Goal: Transaction & Acquisition: Purchase product/service

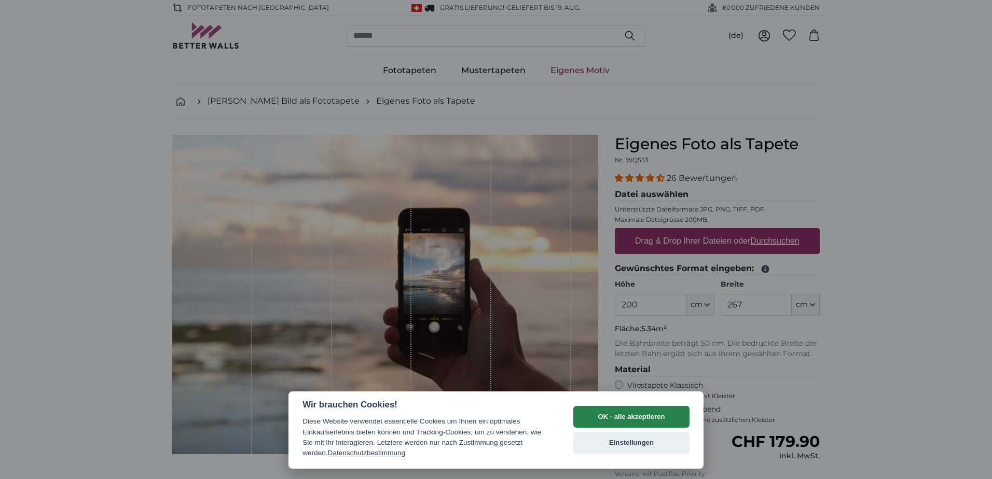
click at [631, 414] on button "OK - alle akzeptieren" at bounding box center [631, 417] width 116 height 22
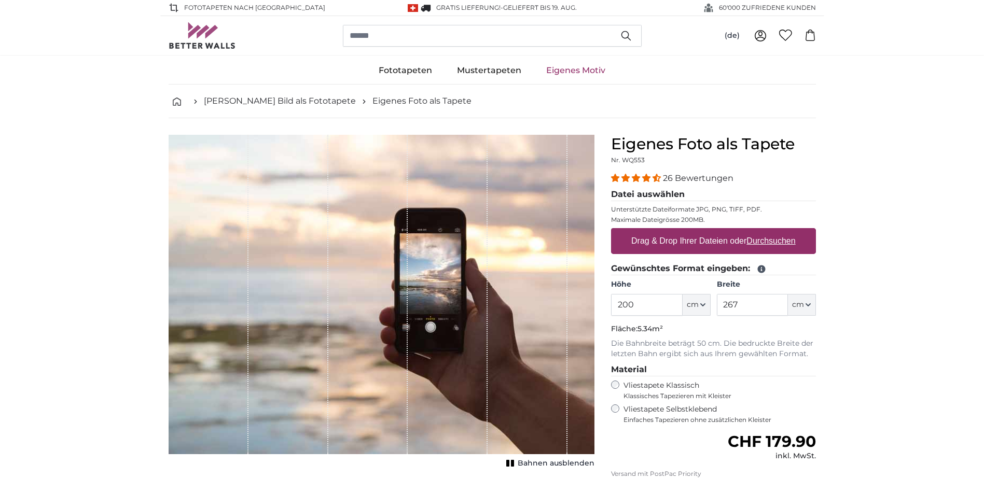
click at [777, 239] on u "Durchsuchen" at bounding box center [770, 241] width 49 height 9
click at [777, 231] on input "Drag & Drop Ihrer Dateien oder Durchsuchen" at bounding box center [713, 229] width 205 height 3
type input "**********"
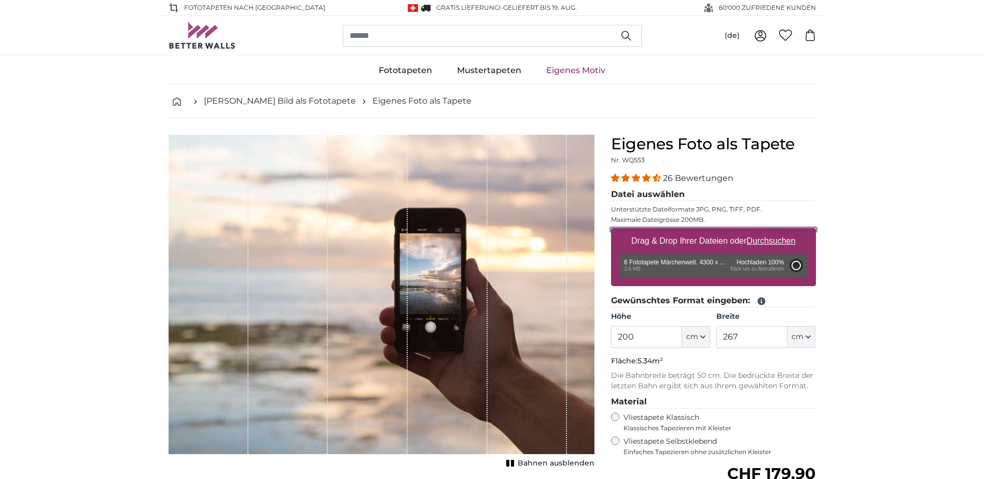
type input "356"
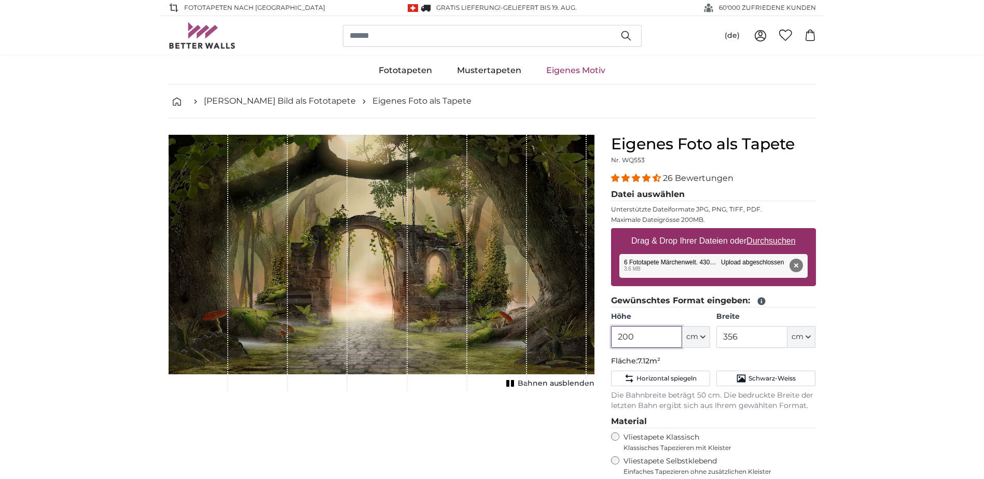
click at [650, 340] on input "200" at bounding box center [646, 337] width 71 height 22
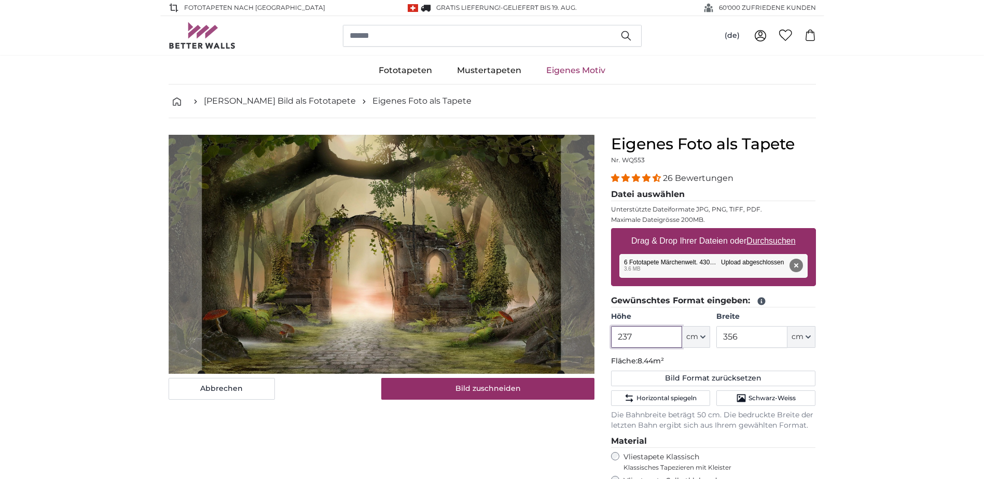
type input "237"
click at [769, 338] on input "356" at bounding box center [751, 337] width 71 height 22
type input "3"
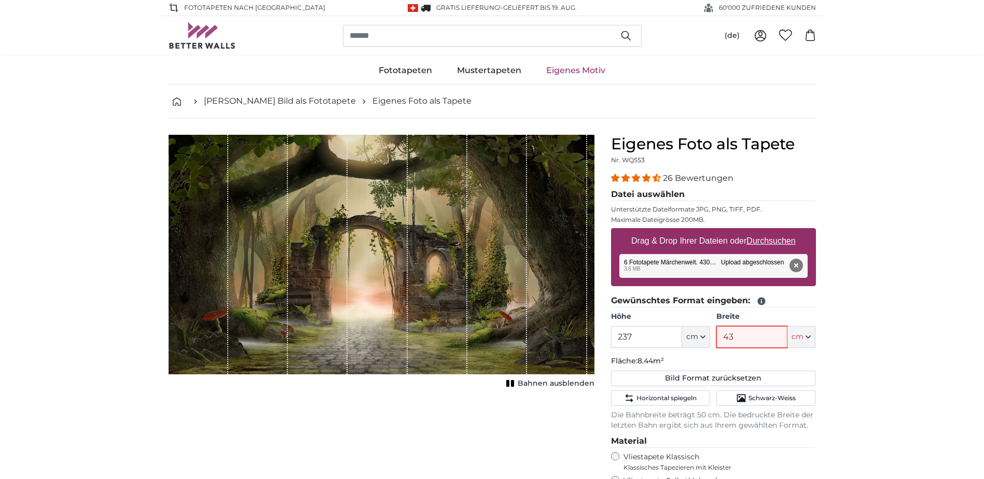
type input "430"
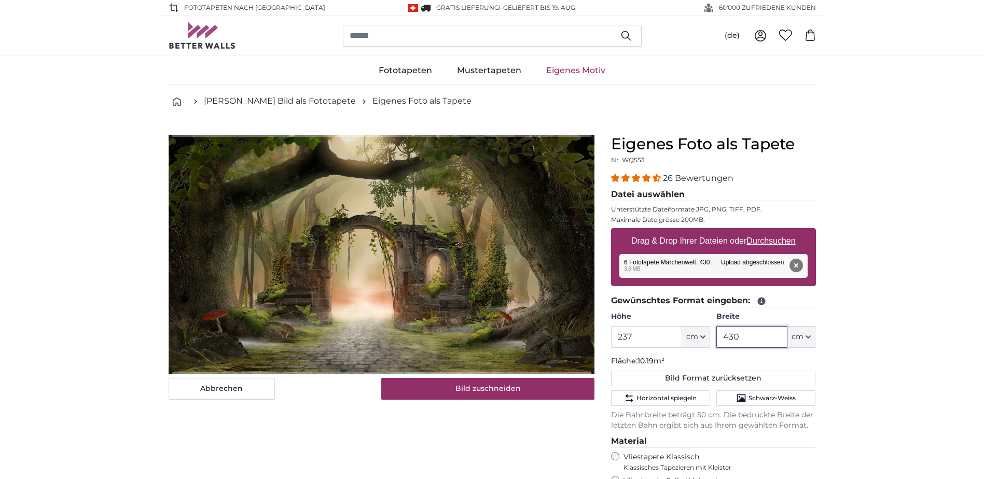
click at [488, 302] on cropper-handle at bounding box center [382, 254] width 426 height 235
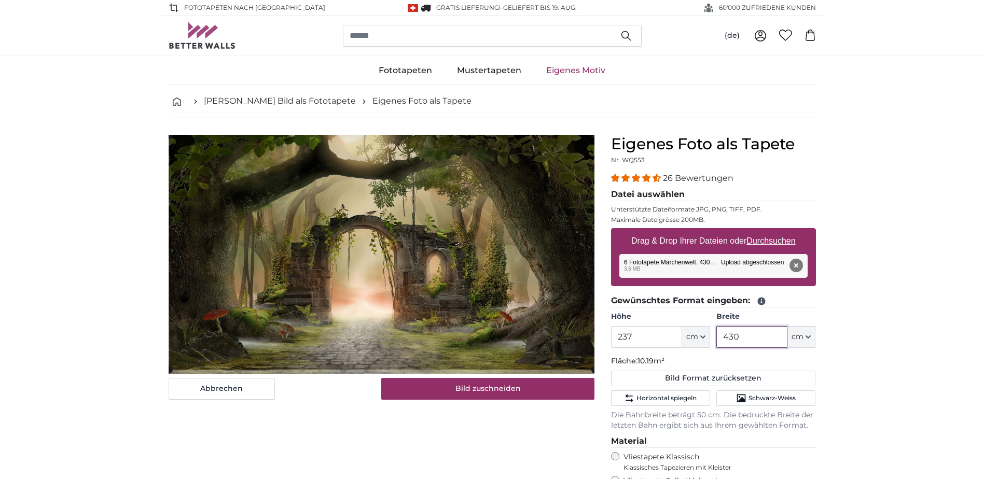
click at [483, 294] on cropper-handle at bounding box center [382, 252] width 426 height 235
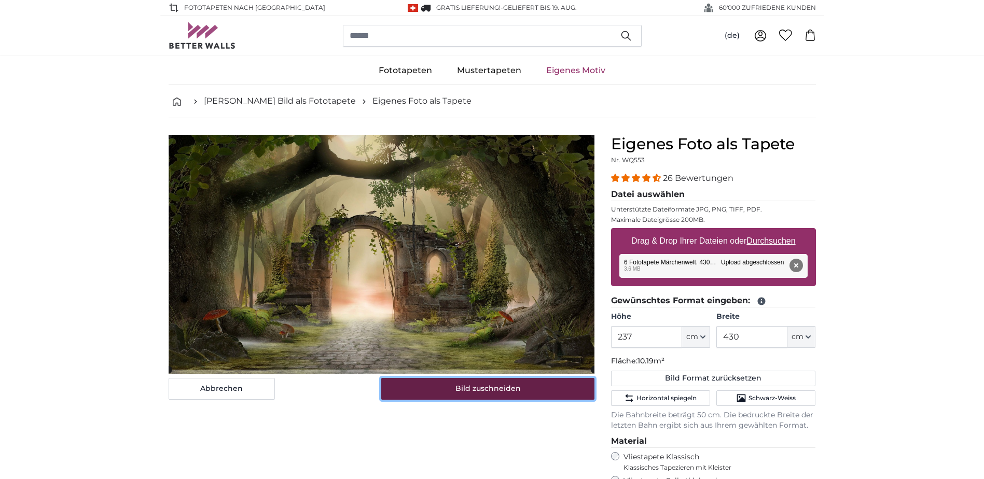
click at [485, 397] on button "Bild zuschneiden" at bounding box center [487, 389] width 213 height 22
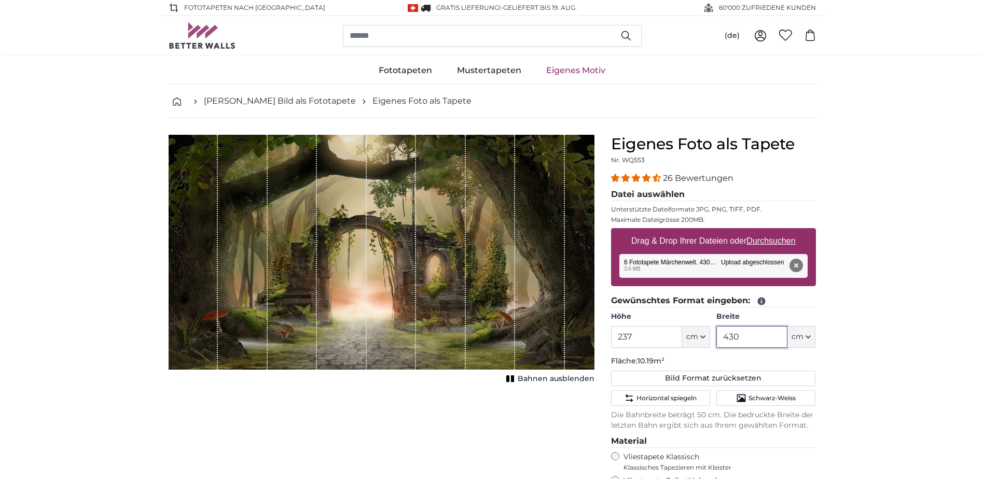
click at [746, 332] on input "430" at bounding box center [751, 337] width 71 height 22
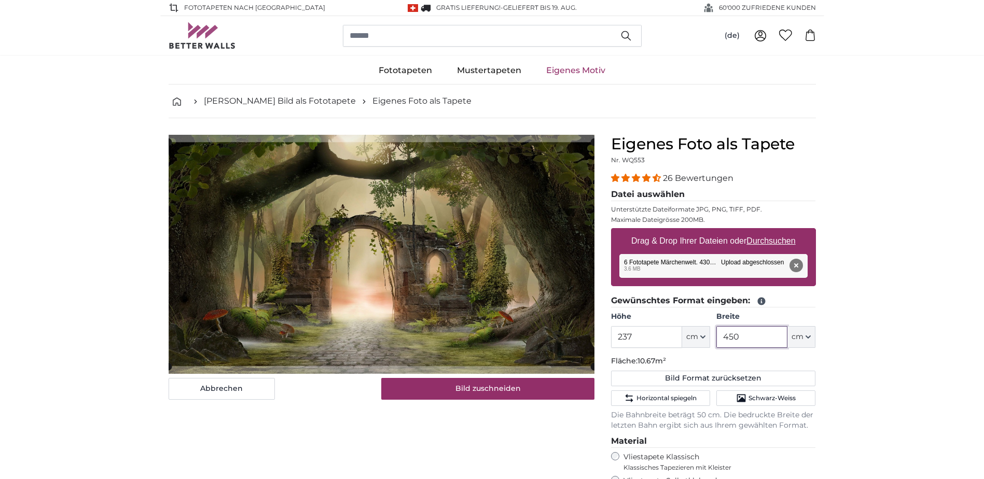
type input "450"
click at [653, 339] on input "237" at bounding box center [646, 337] width 71 height 22
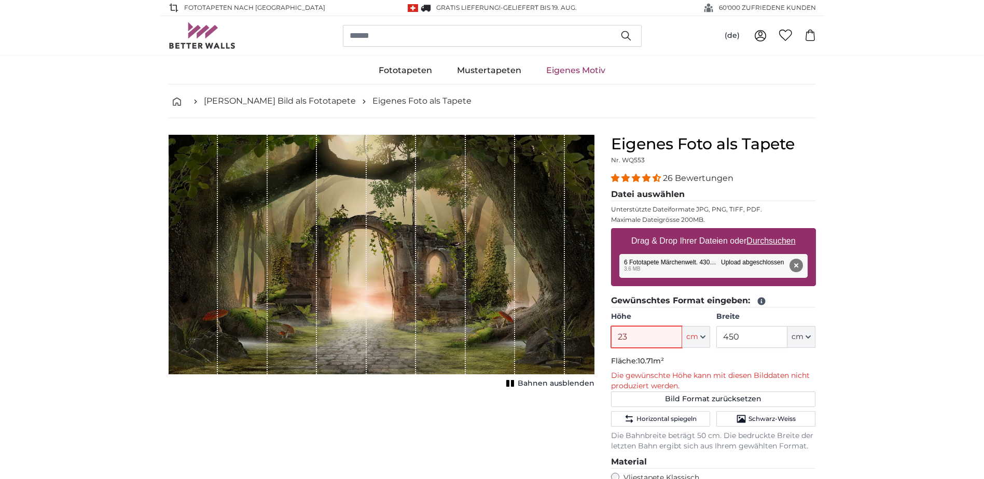
type input "237"
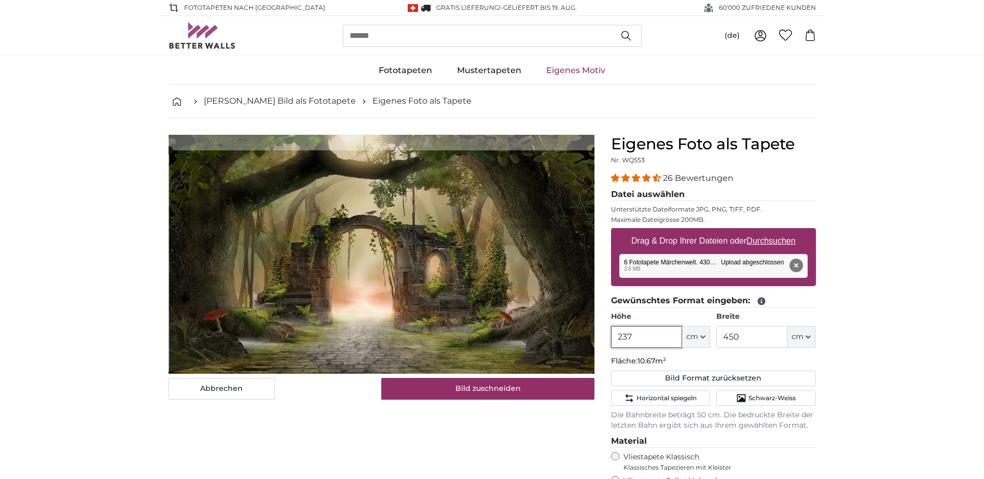
click at [497, 296] on cropper-handle at bounding box center [382, 262] width 426 height 224
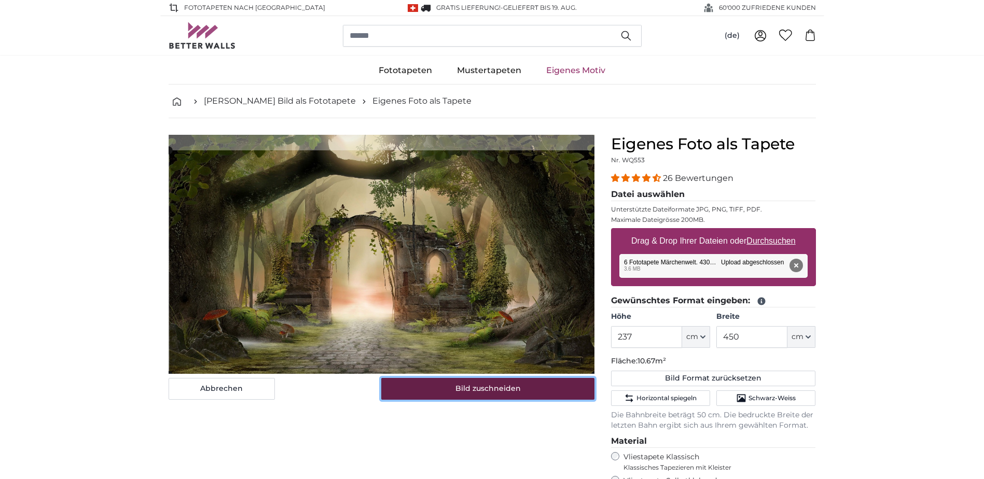
click at [513, 393] on button "Bild zuschneiden" at bounding box center [487, 389] width 213 height 22
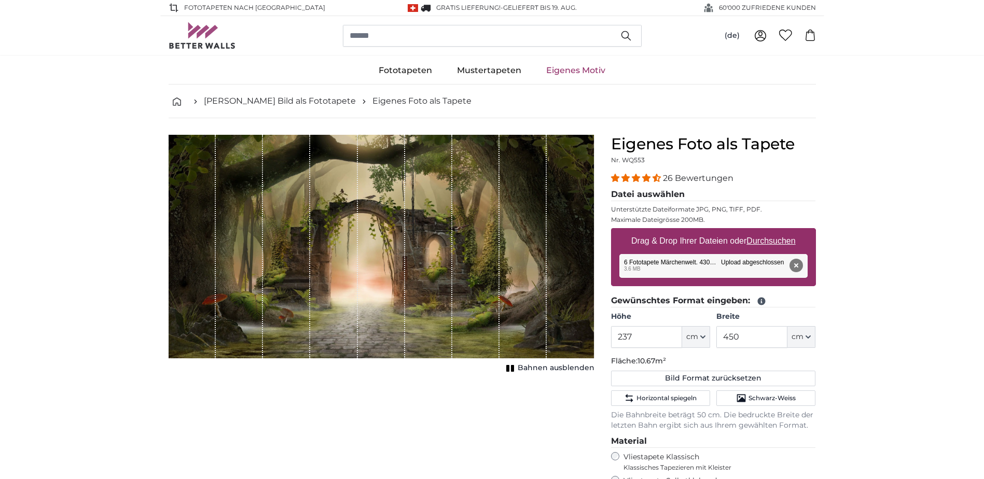
click at [532, 367] on span "Bahnen ausblenden" at bounding box center [556, 368] width 77 height 10
click at [750, 335] on input "450" at bounding box center [751, 337] width 71 height 22
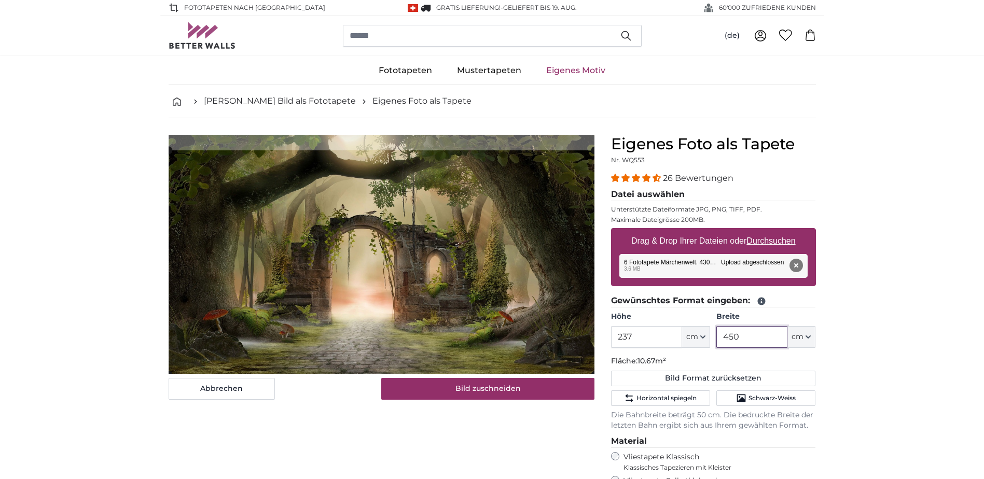
click at [506, 314] on cropper-handle at bounding box center [382, 262] width 426 height 224
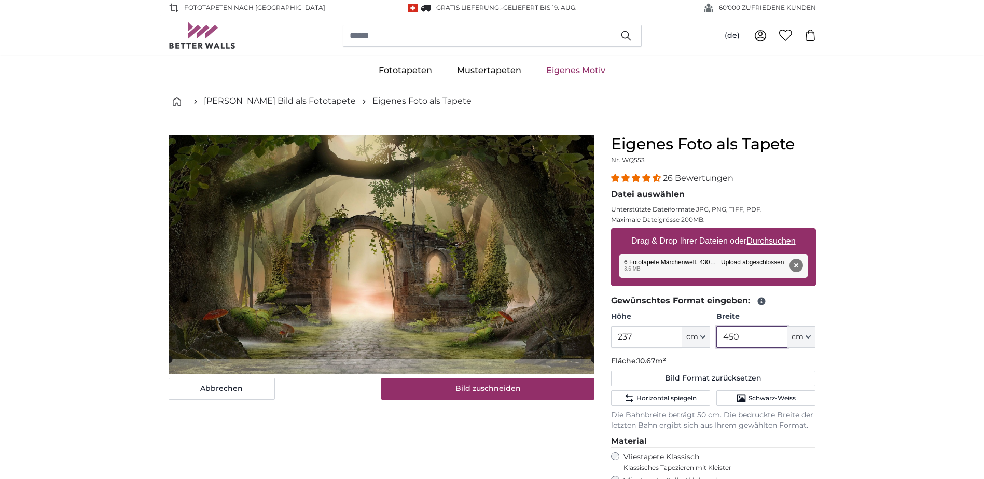
click at [505, 298] on cropper-handle at bounding box center [382, 247] width 426 height 224
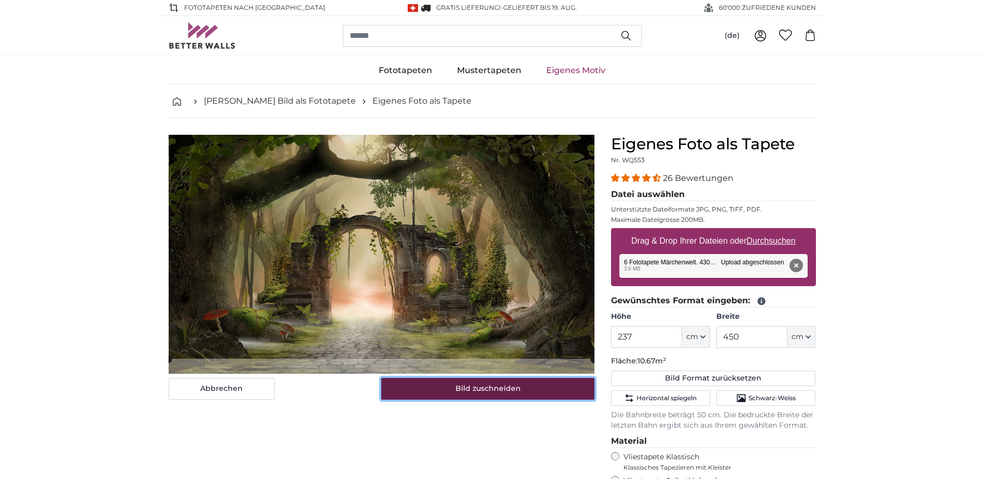
click at [502, 390] on button "Bild zuschneiden" at bounding box center [487, 389] width 213 height 22
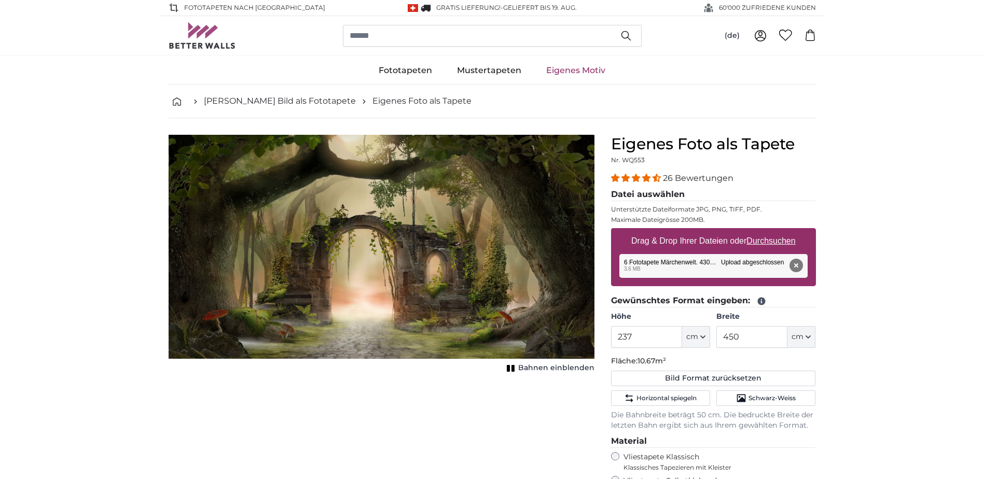
click at [547, 366] on span "Bahnen einblenden" at bounding box center [556, 368] width 76 height 10
click at [750, 334] on input "450" at bounding box center [751, 337] width 71 height 22
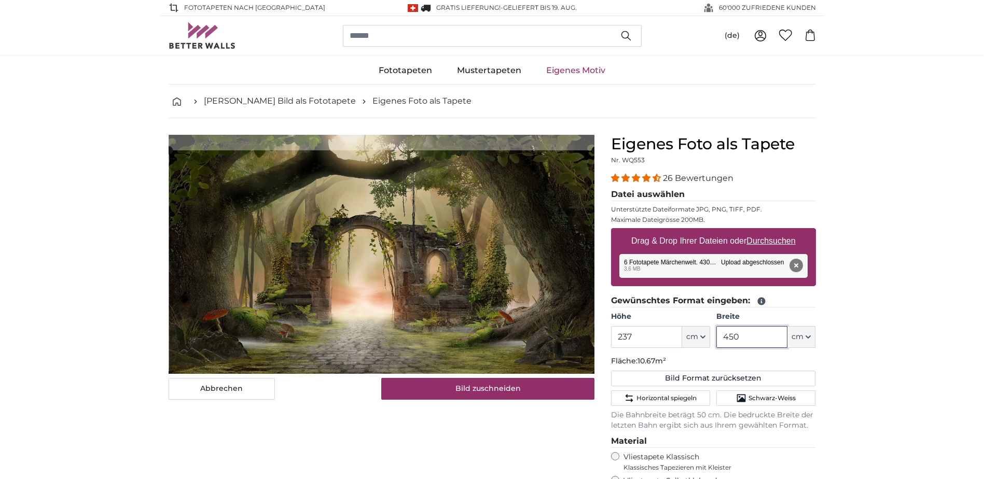
click at [426, 263] on cropper-handle at bounding box center [382, 262] width 426 height 224
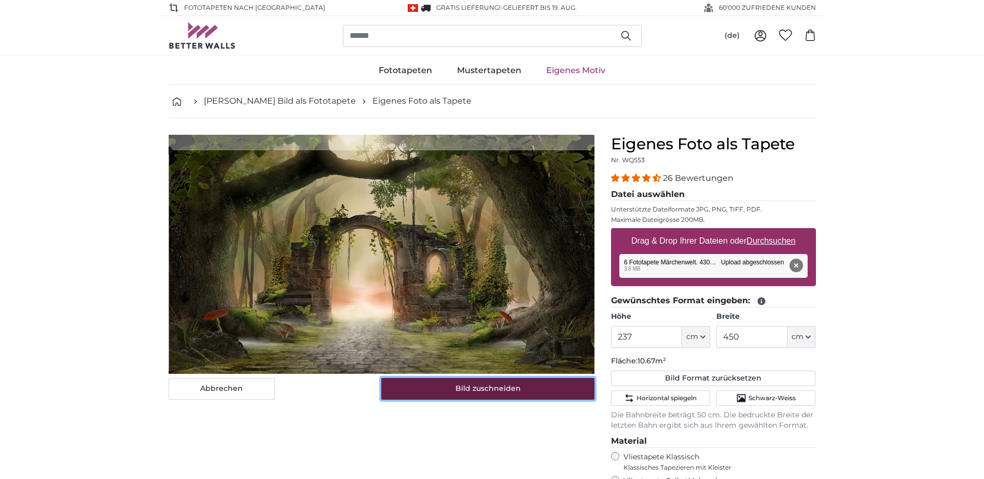
click at [469, 397] on button "Bild zuschneiden" at bounding box center [487, 389] width 213 height 22
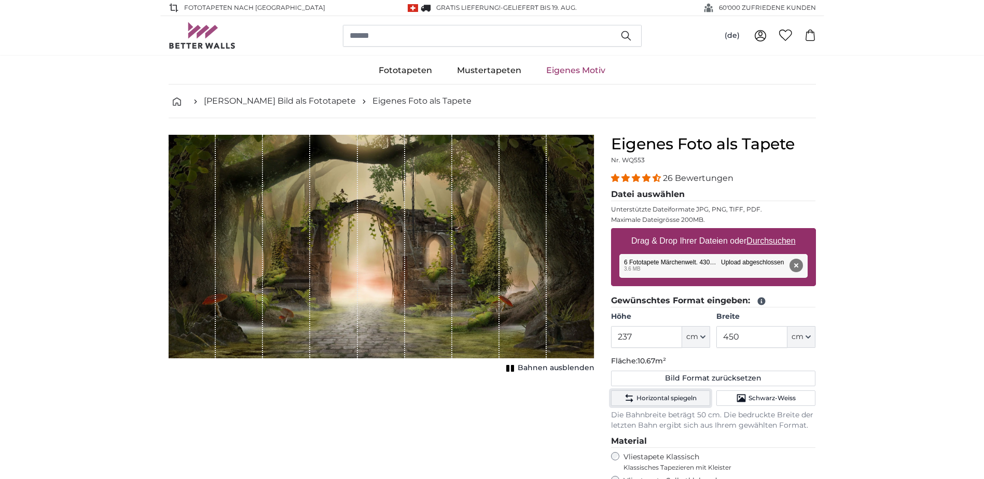
click at [678, 403] on button "Horizontal spiegeln" at bounding box center [660, 399] width 99 height 16
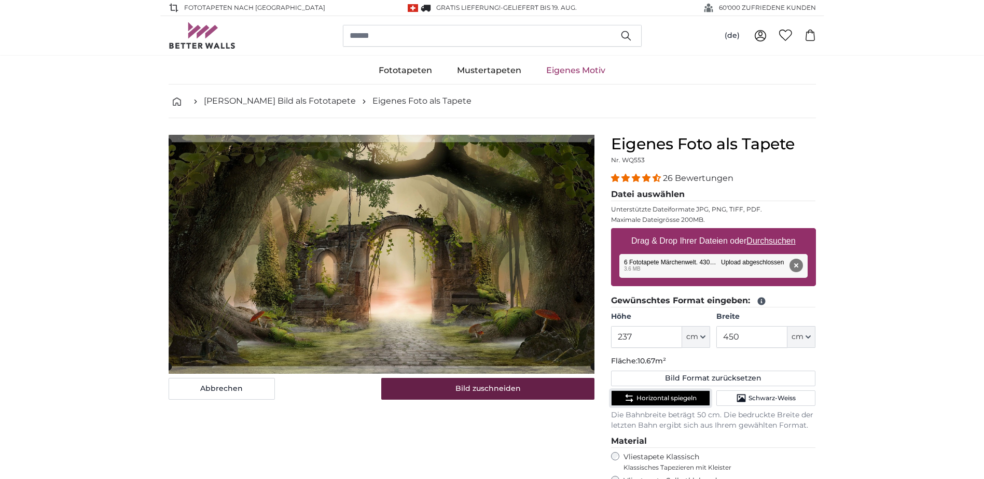
drag, startPoint x: 667, startPoint y: 400, endPoint x: 561, endPoint y: 396, distance: 105.9
drag, startPoint x: 561, startPoint y: 396, endPoint x: 473, endPoint y: 391, distance: 88.8
click at [473, 391] on button "Bild zuschneiden" at bounding box center [487, 389] width 213 height 22
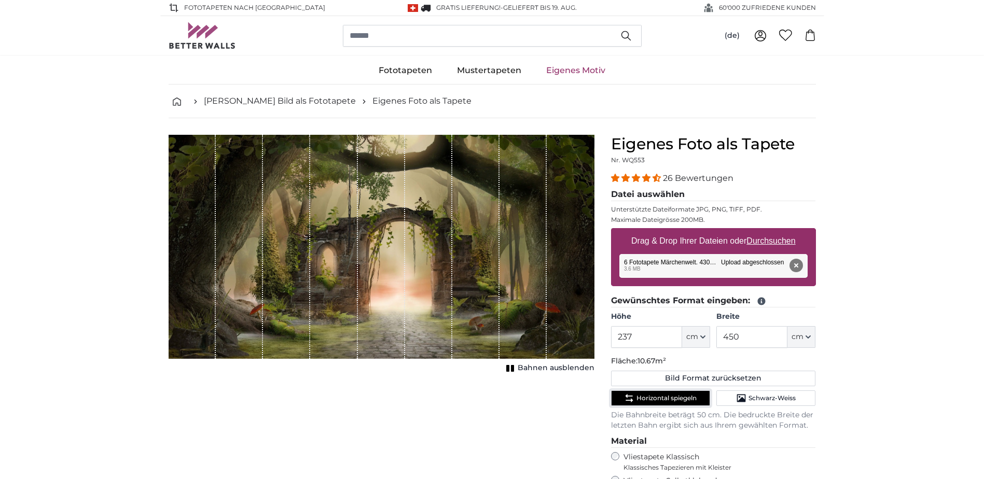
click at [667, 401] on span "Horizontal spiegeln" at bounding box center [666, 398] width 60 height 8
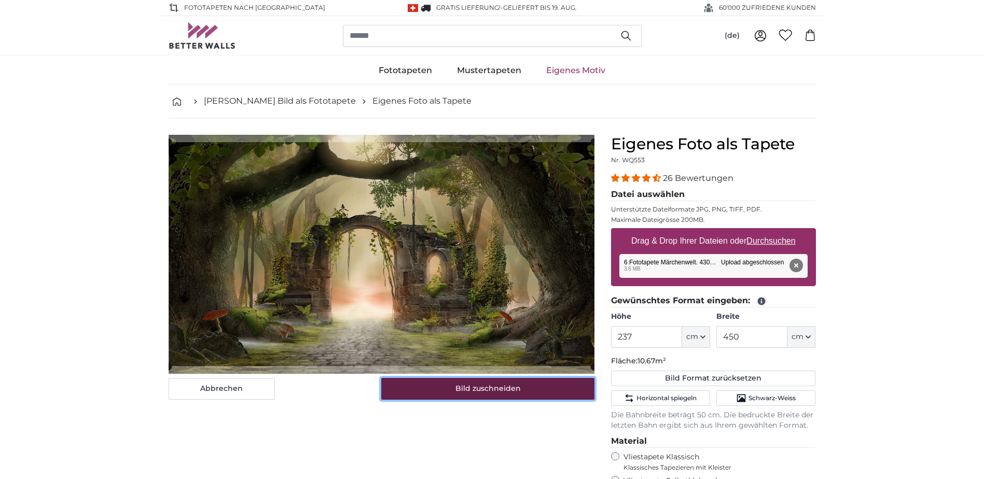
click at [466, 392] on button "Bild zuschneiden" at bounding box center [487, 389] width 213 height 22
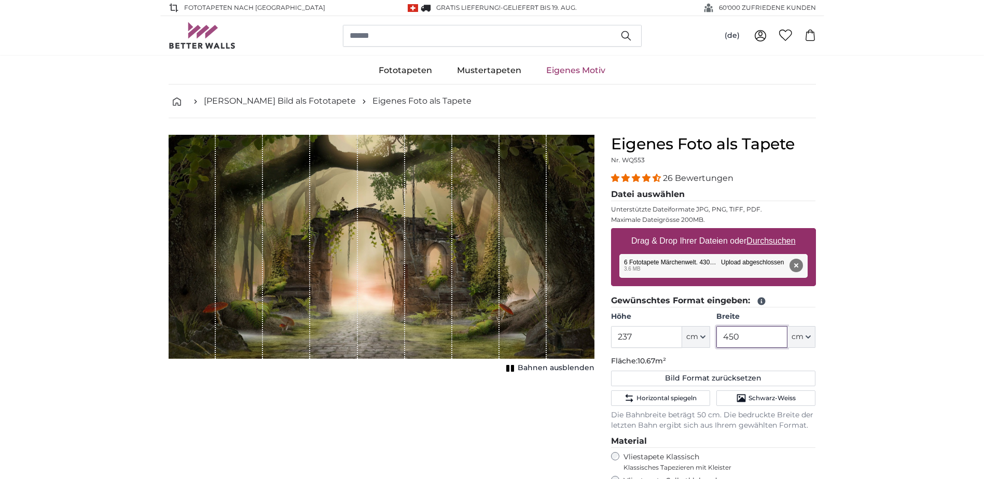
click at [752, 335] on input "450" at bounding box center [751, 337] width 71 height 22
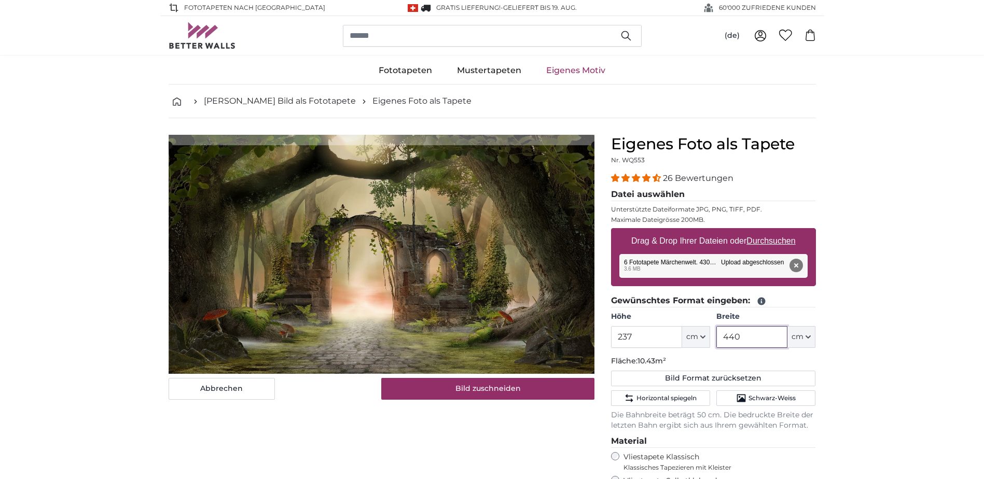
click at [508, 325] on cropper-handle at bounding box center [382, 259] width 426 height 229
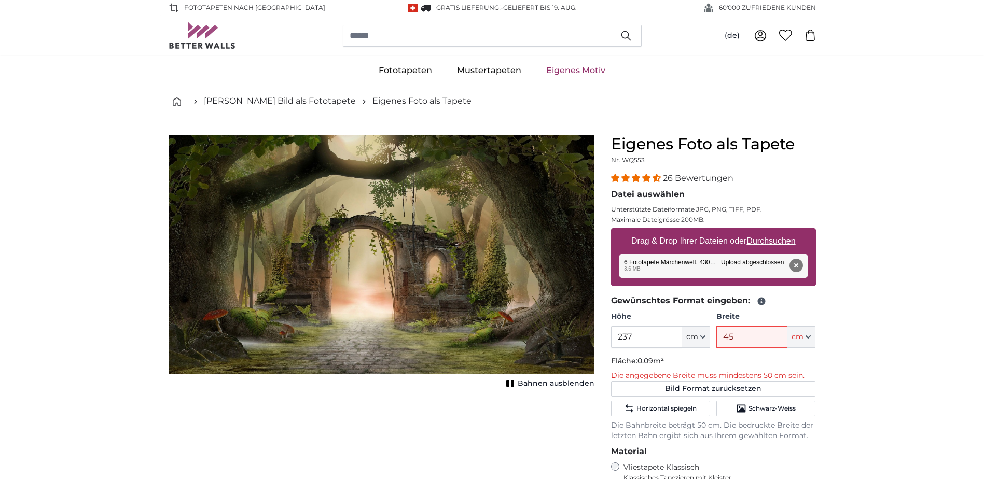
type input "450"
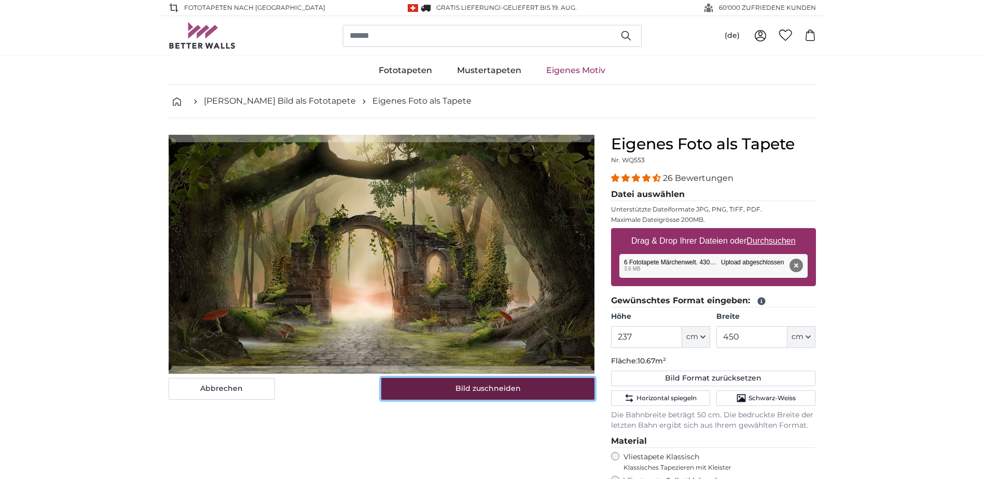
click at [487, 394] on button "Bild zuschneiden" at bounding box center [487, 389] width 213 height 22
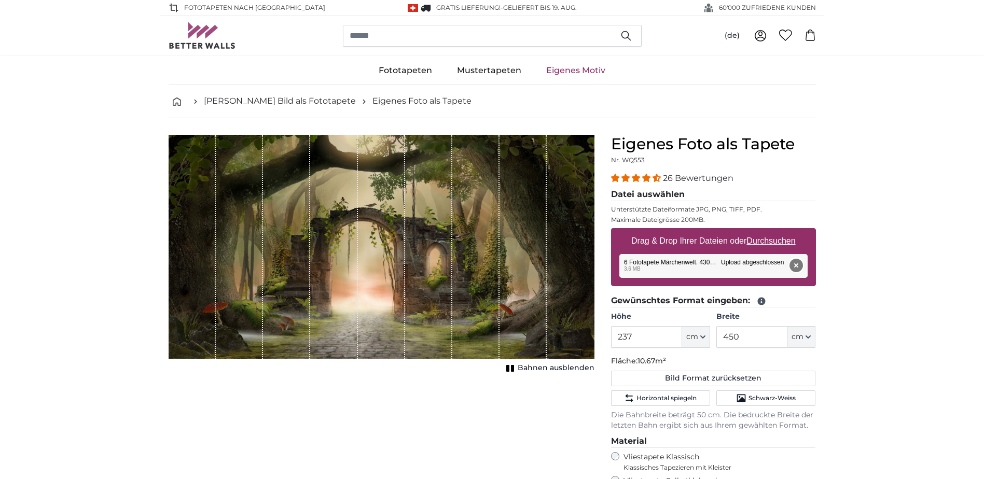
click at [799, 268] on button "Entfernen" at bounding box center [795, 265] width 13 height 13
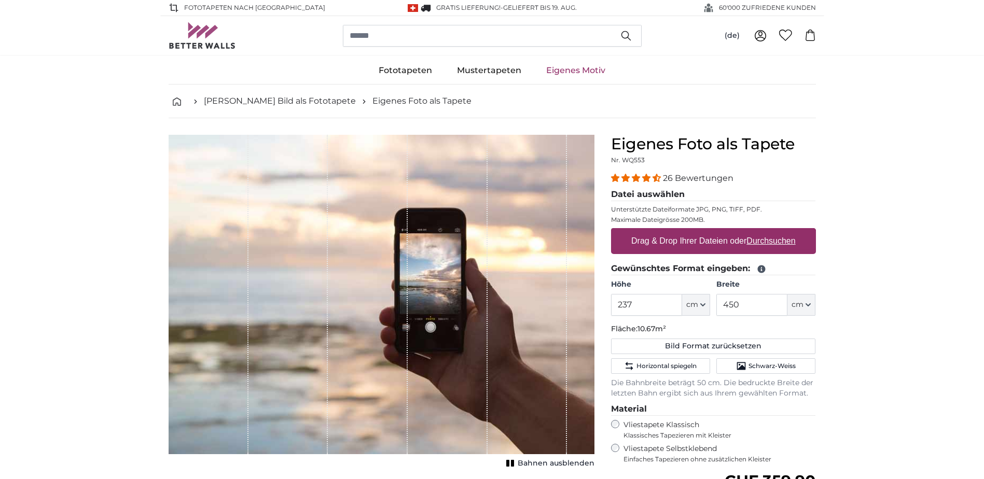
click at [788, 240] on u "Durchsuchen" at bounding box center [770, 241] width 49 height 9
click at [788, 231] on input "Drag & Drop Ihrer Dateien oder Durchsuchen" at bounding box center [713, 229] width 205 height 3
type input "**********"
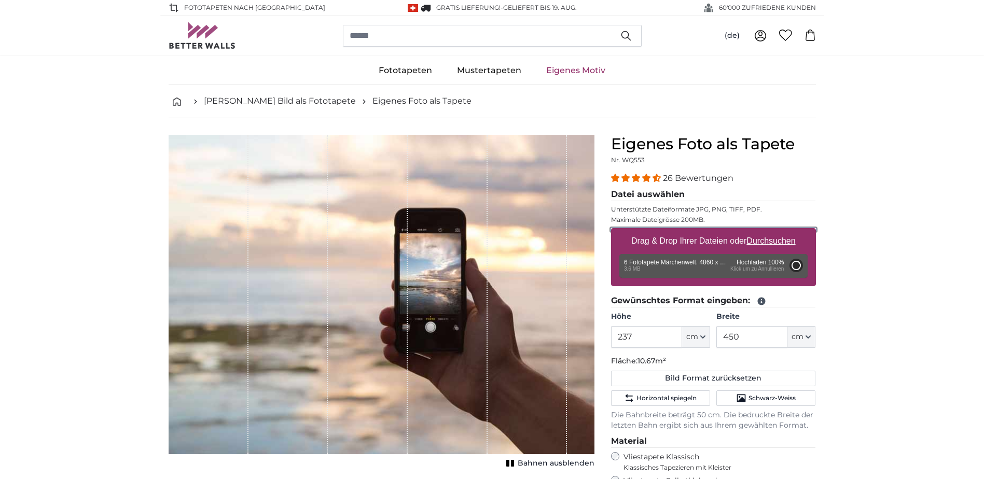
type input "200"
type input "348"
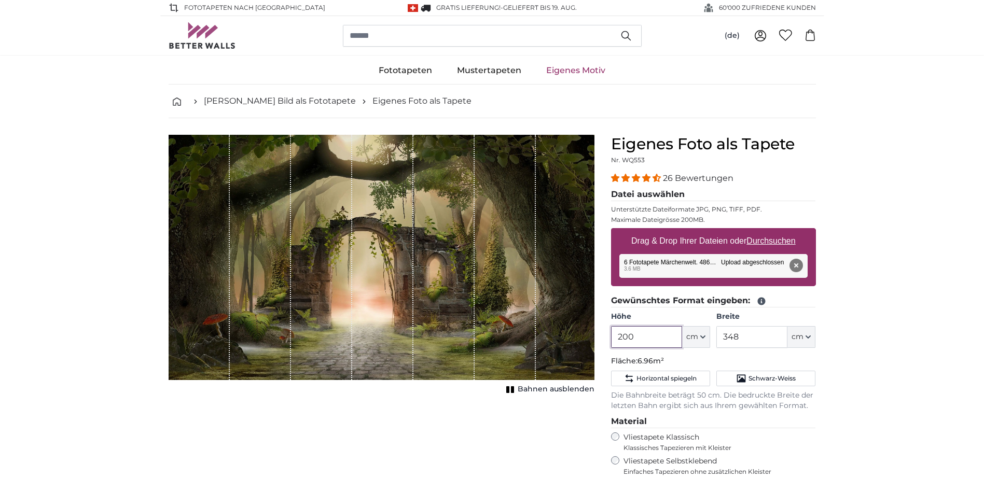
click at [644, 336] on input "200" at bounding box center [646, 337] width 71 height 22
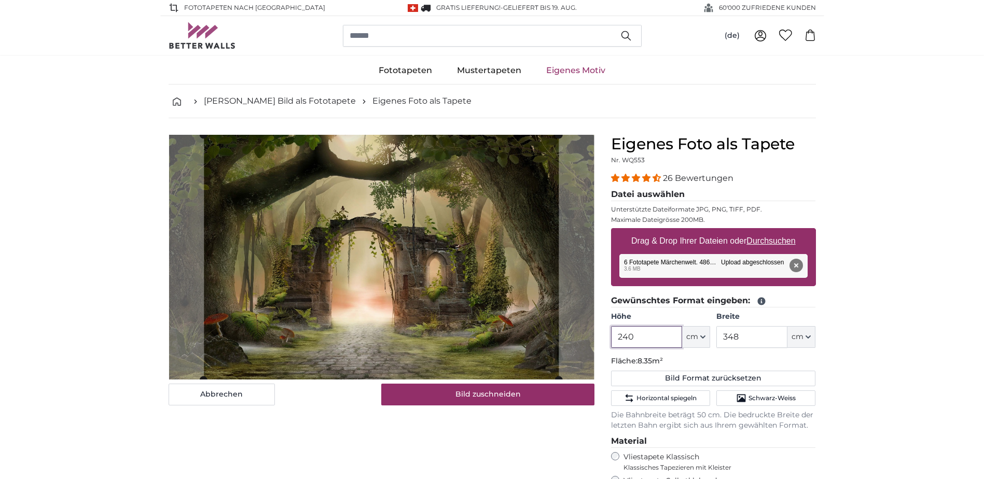
type input "240"
click at [769, 334] on input "348" at bounding box center [751, 337] width 71 height 22
type input "3"
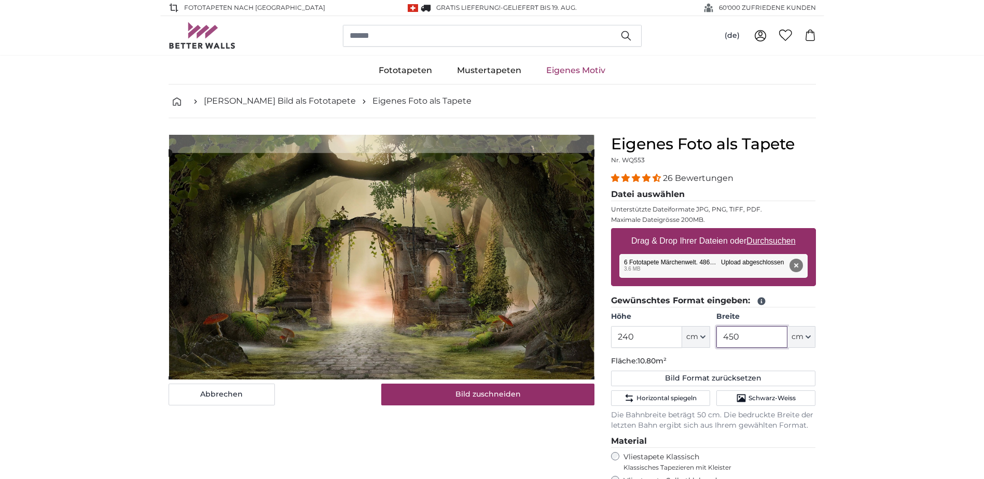
click at [480, 268] on cropper-handle at bounding box center [382, 266] width 426 height 227
type input "450"
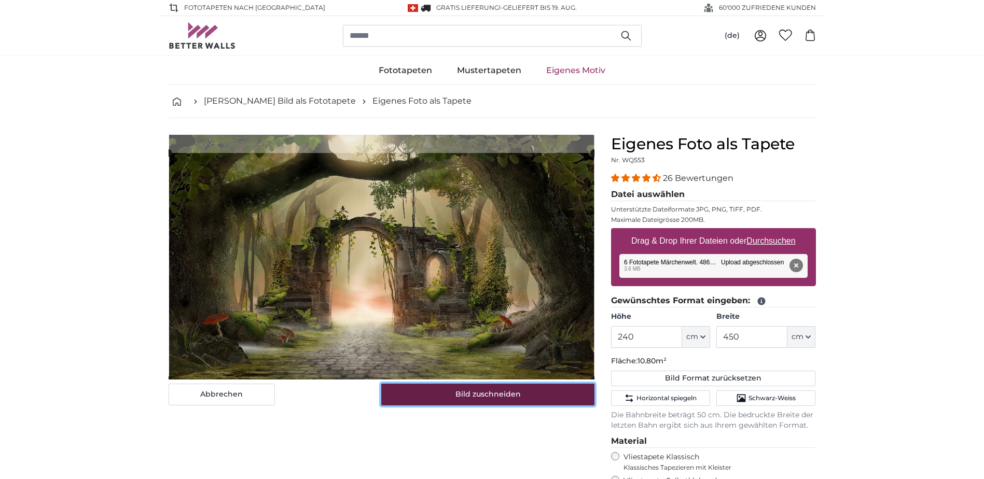
click at [493, 396] on button "Bild zuschneiden" at bounding box center [487, 395] width 213 height 22
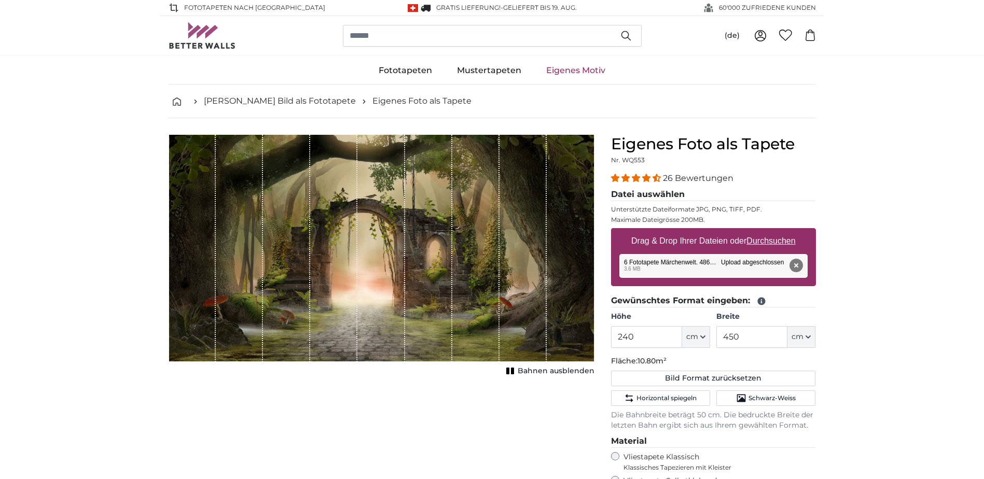
click at [780, 237] on u "Durchsuchen" at bounding box center [770, 241] width 49 height 9
click at [780, 231] on input "Drag & Drop Ihrer Dateien oder Durchsuchen" at bounding box center [713, 229] width 205 height 3
type input "**********"
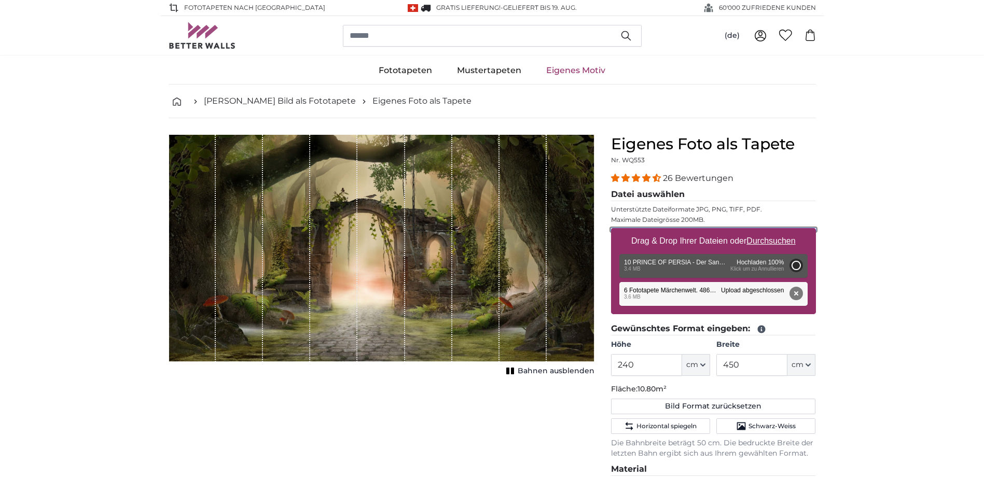
type input "200"
type input "356"
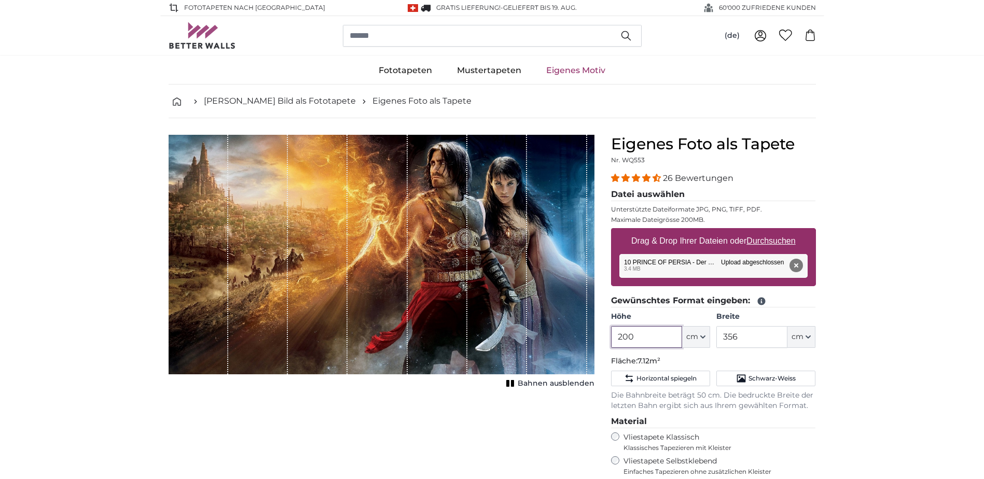
click at [654, 339] on input "200" at bounding box center [646, 337] width 71 height 22
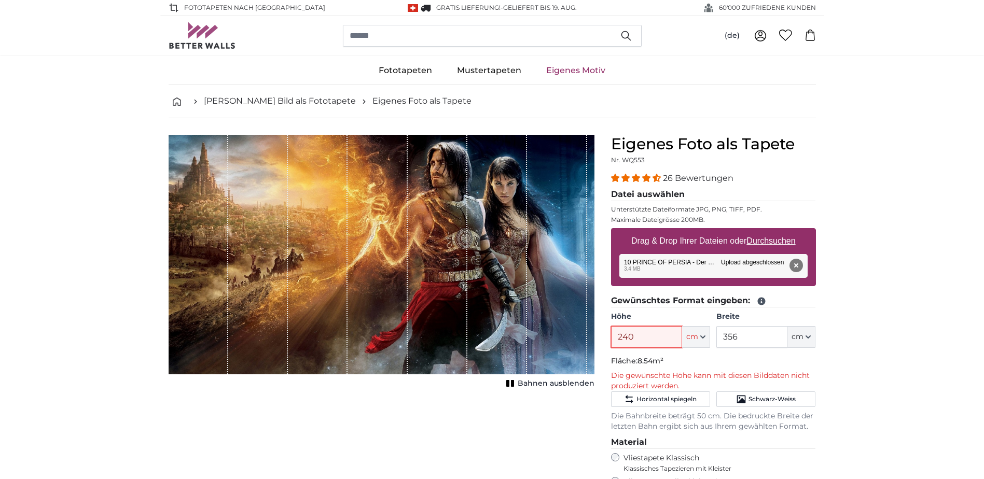
type input "240"
click at [749, 335] on input "356" at bounding box center [751, 337] width 71 height 22
type input "3"
type input "340"
click at [640, 341] on input "240" at bounding box center [646, 337] width 71 height 22
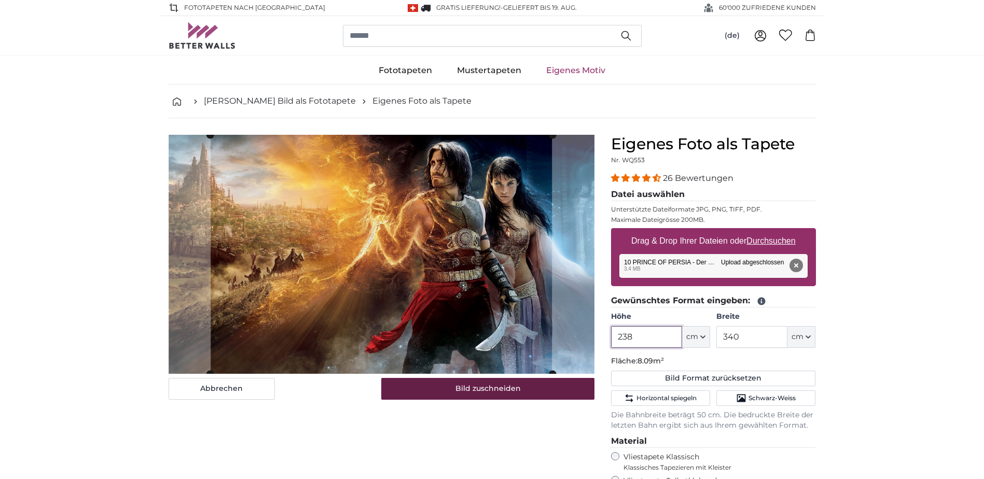
type input "238"
click at [529, 385] on button "Bild zuschneiden" at bounding box center [487, 389] width 213 height 22
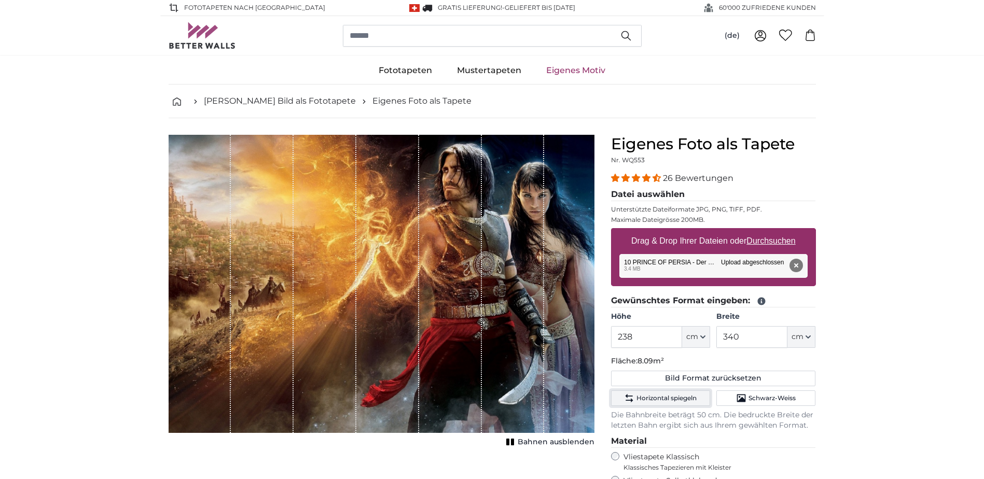
click at [688, 400] on span "Horizontal spiegeln" at bounding box center [666, 398] width 60 height 8
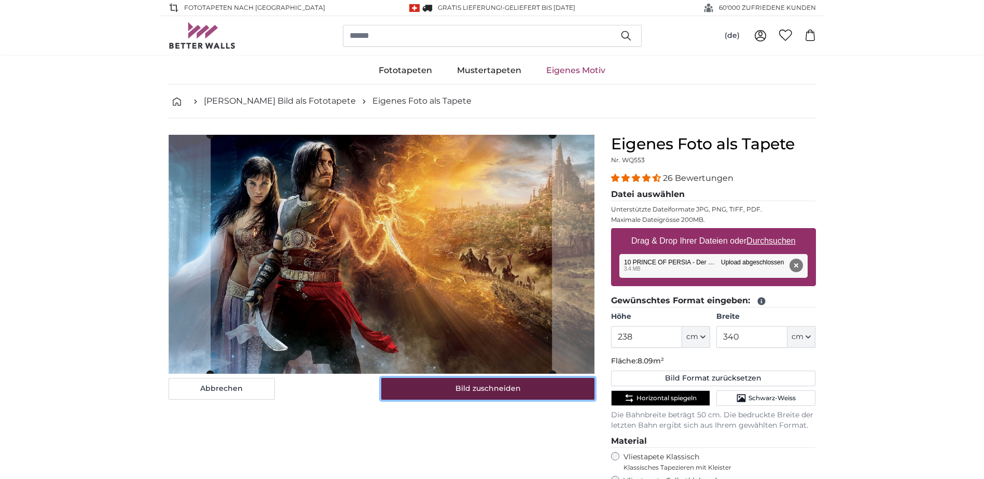
click at [506, 385] on button "Bild zuschneiden" at bounding box center [487, 389] width 213 height 22
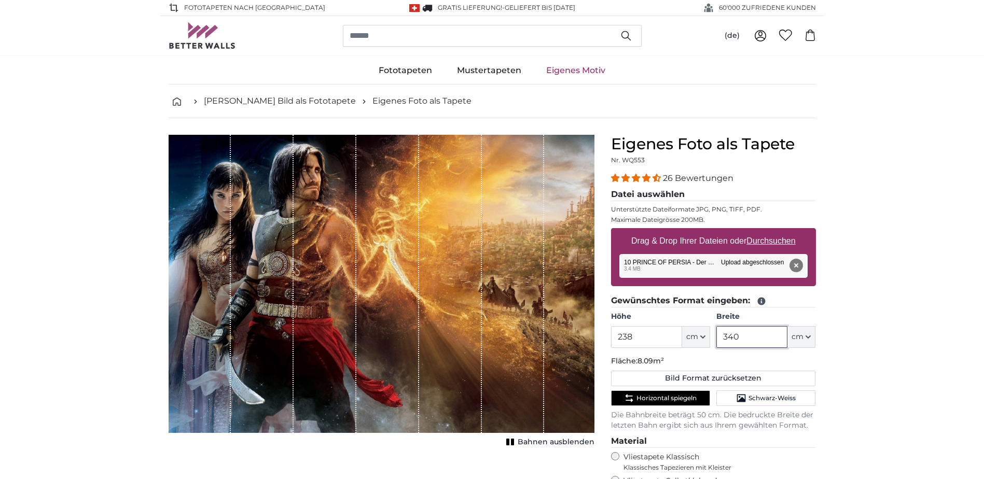
click at [768, 338] on input "340" at bounding box center [751, 337] width 71 height 22
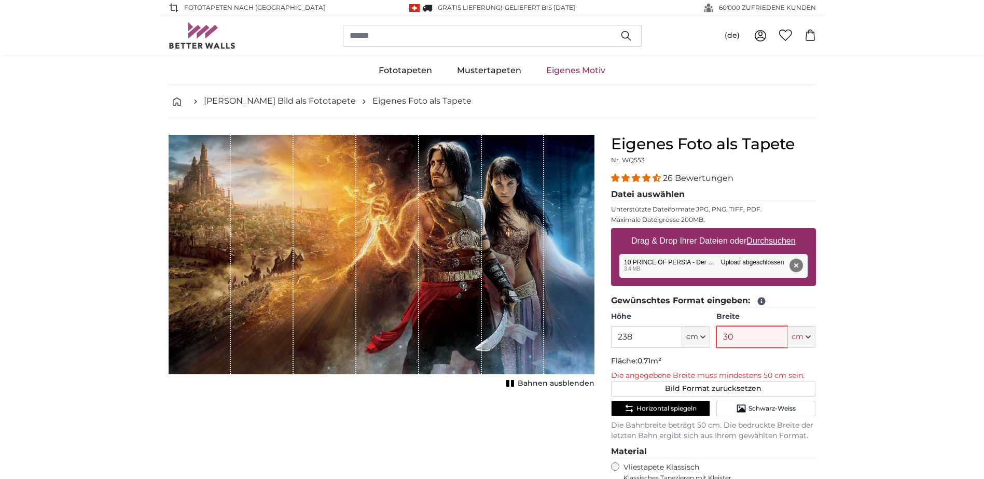
type input "300"
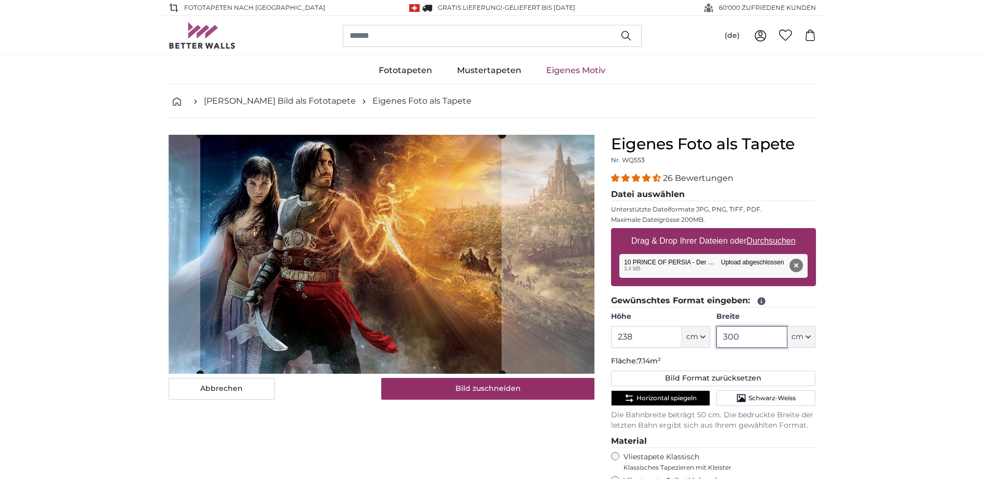
click at [438, 285] on cropper-handle at bounding box center [350, 254] width 301 height 239
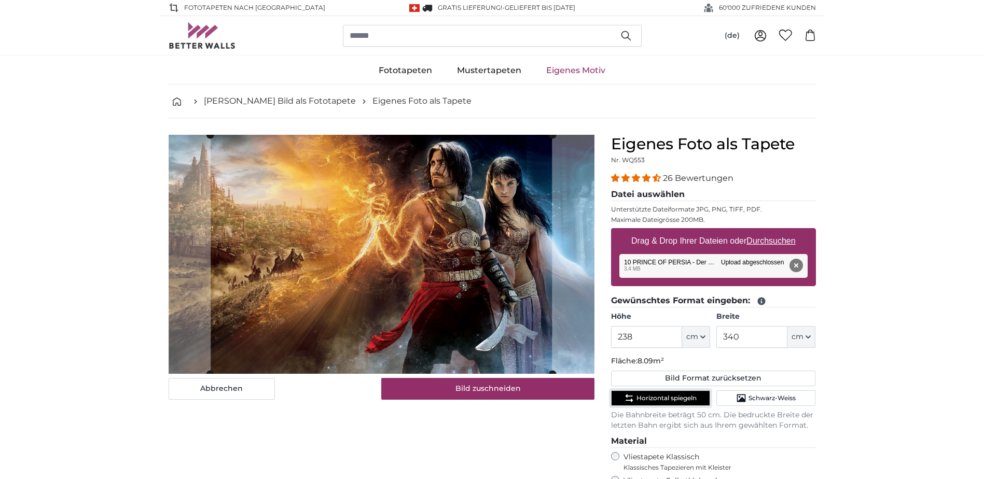
click at [694, 400] on span "Horizontal spiegeln" at bounding box center [666, 398] width 60 height 8
click at [683, 398] on span "Horizontal spiegeln" at bounding box center [666, 398] width 60 height 8
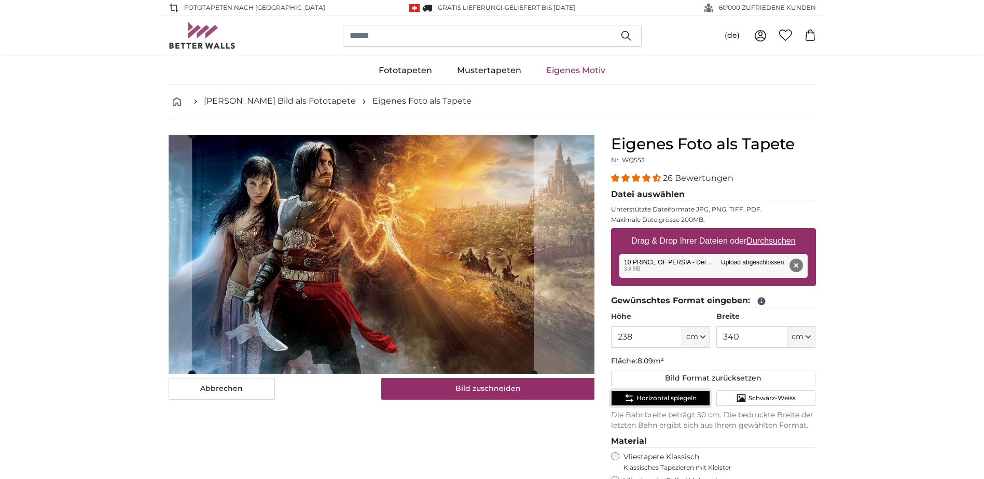
click at [449, 316] on cropper-handle at bounding box center [363, 254] width 342 height 239
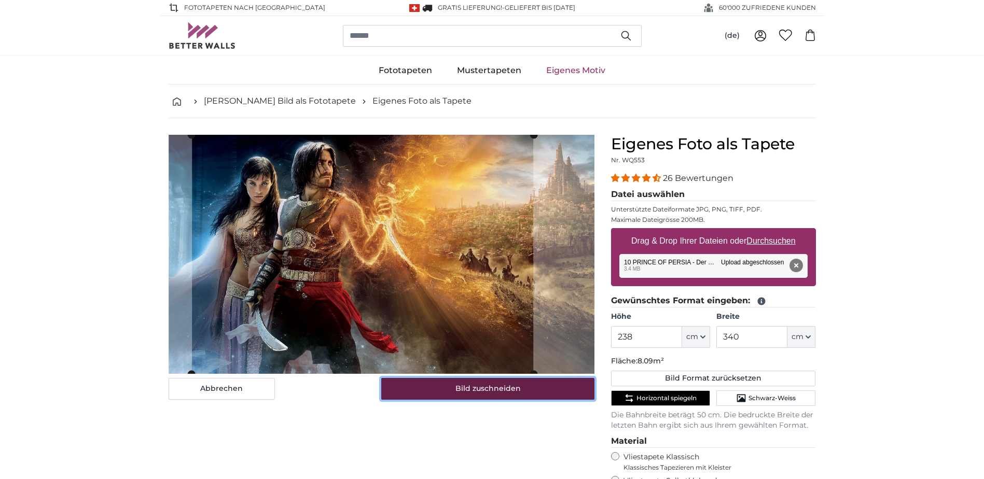
click at [483, 387] on button "Bild zuschneiden" at bounding box center [487, 389] width 213 height 22
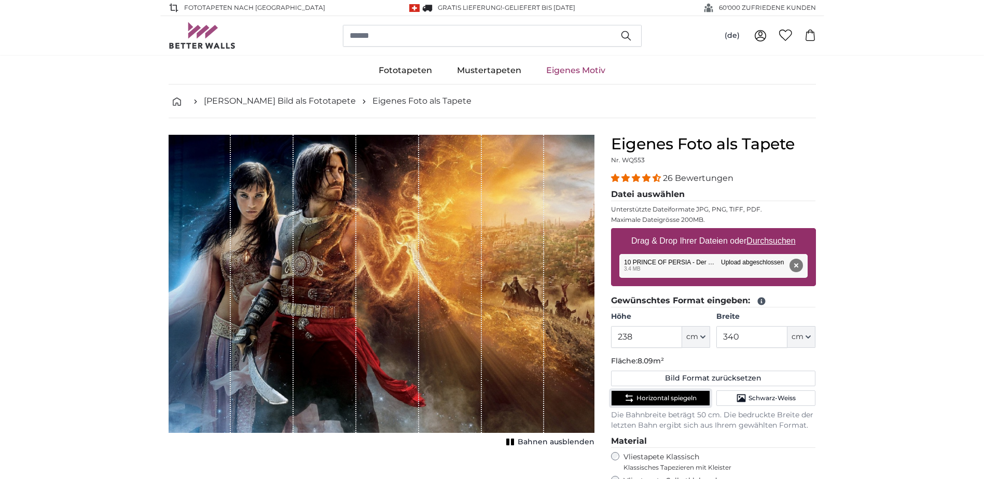
click at [645, 397] on span "Horizontal spiegeln" at bounding box center [666, 398] width 60 height 8
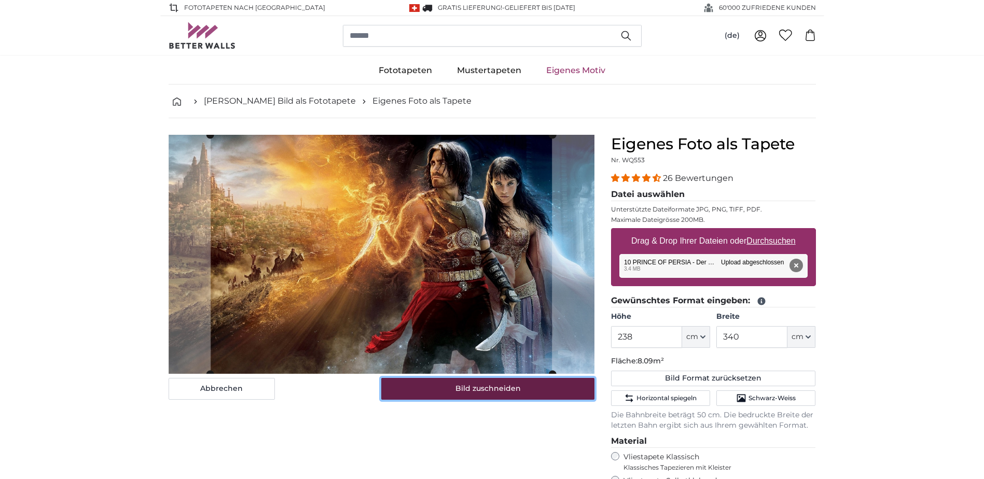
click at [510, 387] on button "Bild zuschneiden" at bounding box center [487, 389] width 213 height 22
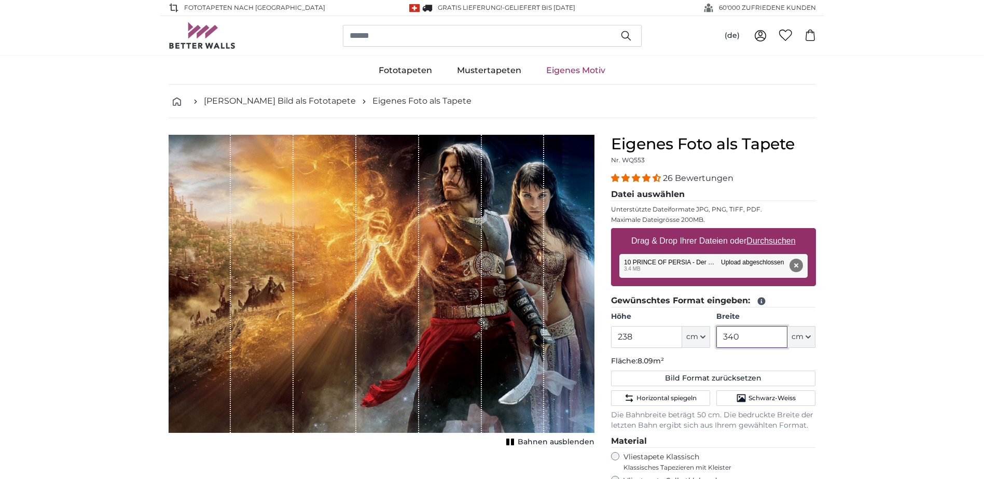
click at [764, 341] on input "340" at bounding box center [751, 337] width 71 height 22
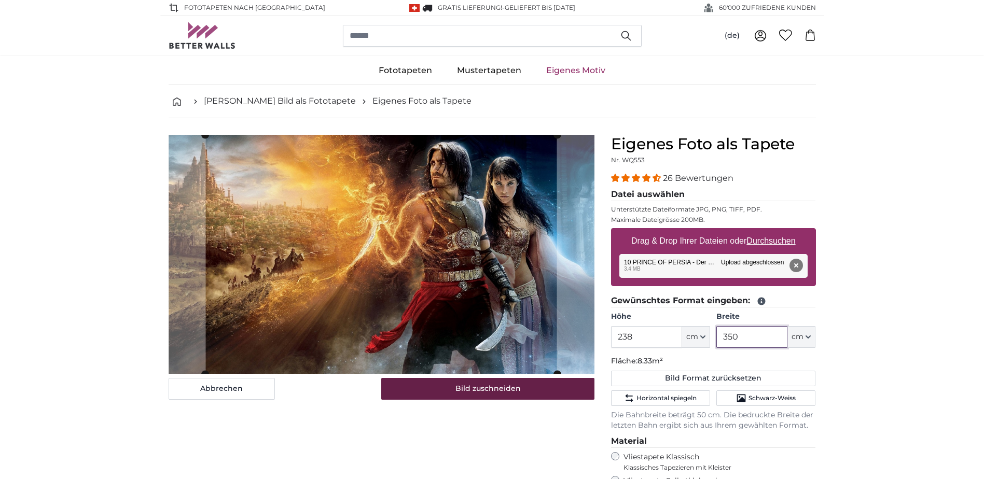
type input "350"
click at [546, 393] on button "Bild zuschneiden" at bounding box center [487, 389] width 213 height 22
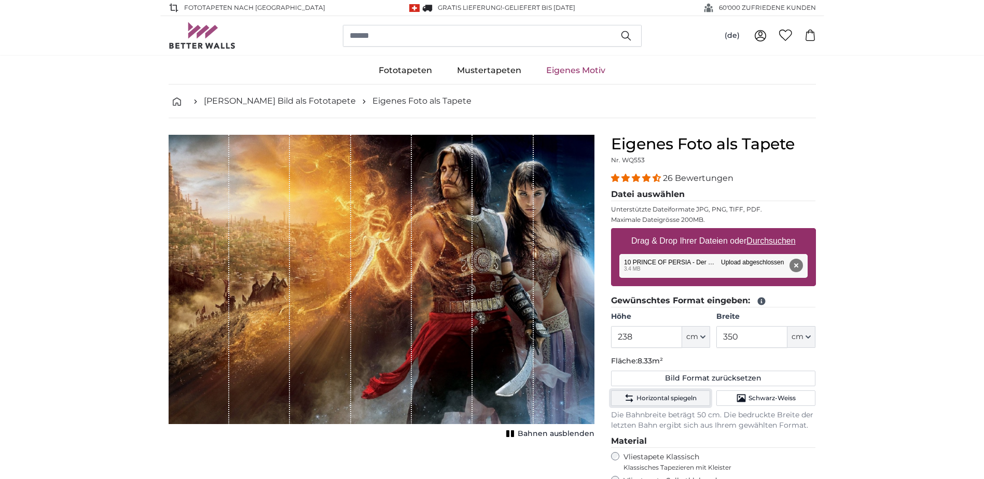
click at [645, 398] on span "Horizontal spiegeln" at bounding box center [666, 398] width 60 height 8
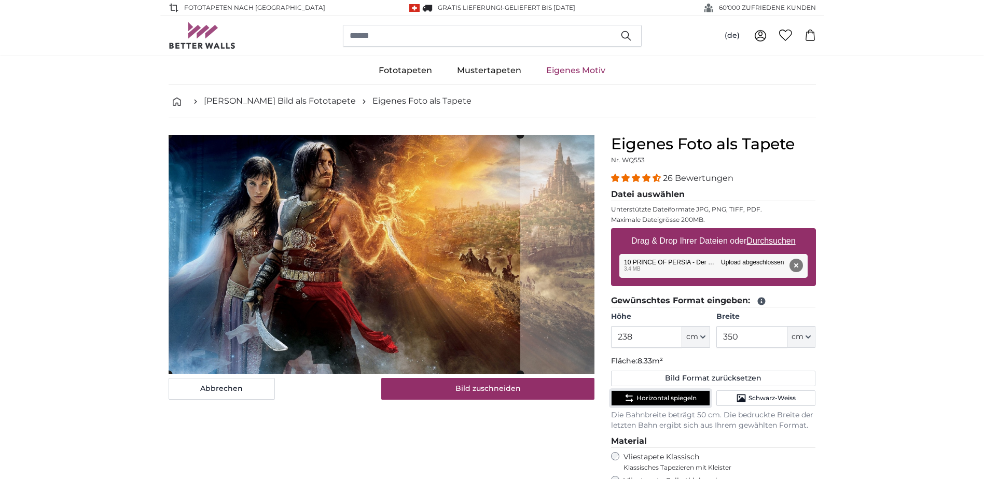
click at [419, 339] on cropper-handle at bounding box center [345, 254] width 352 height 239
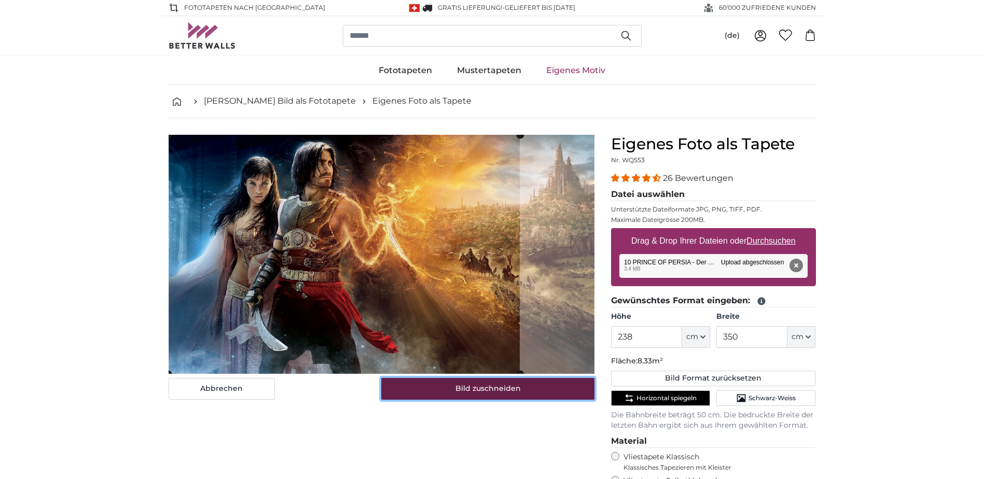
click at [484, 391] on button "Bild zuschneiden" at bounding box center [487, 389] width 213 height 22
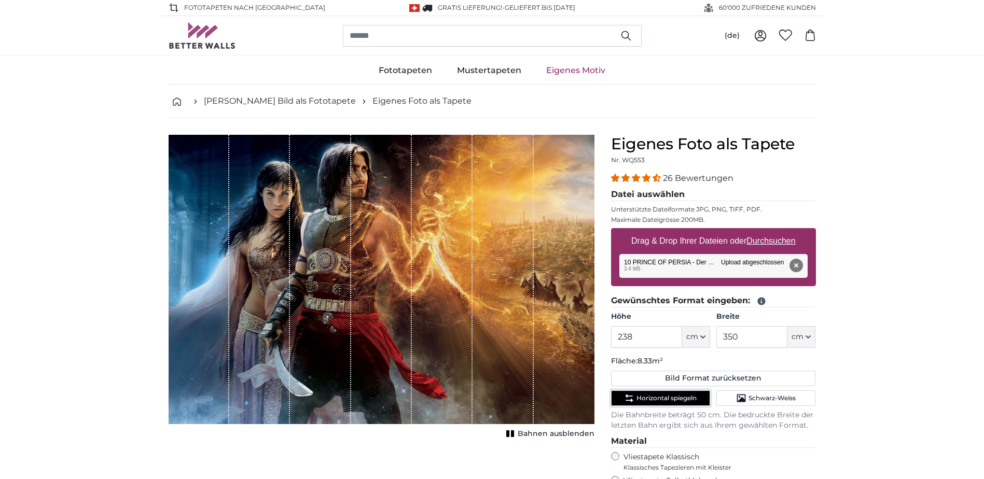
click at [643, 397] on span "Horizontal spiegeln" at bounding box center [666, 398] width 60 height 8
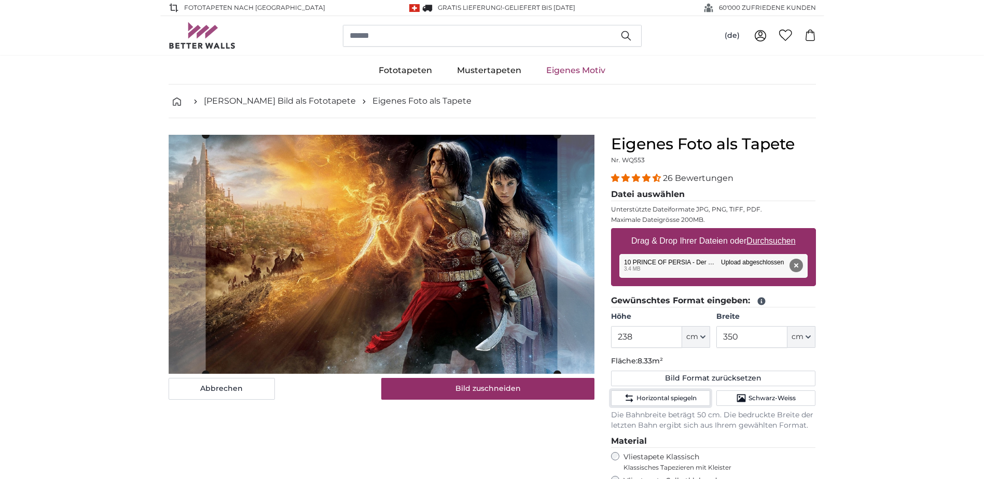
click at [0, 0] on slot at bounding box center [0, 0] width 0 height 0
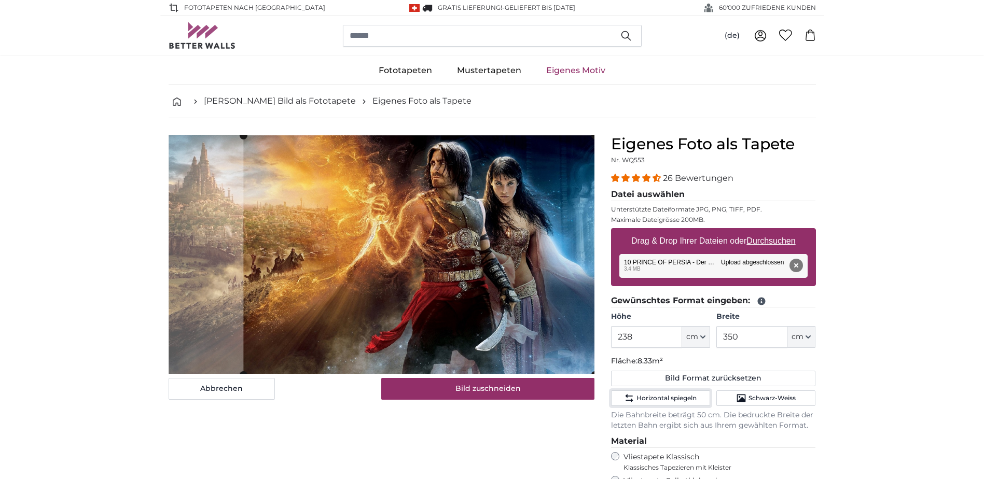
click at [571, 289] on cropper-handle at bounding box center [419, 254] width 352 height 239
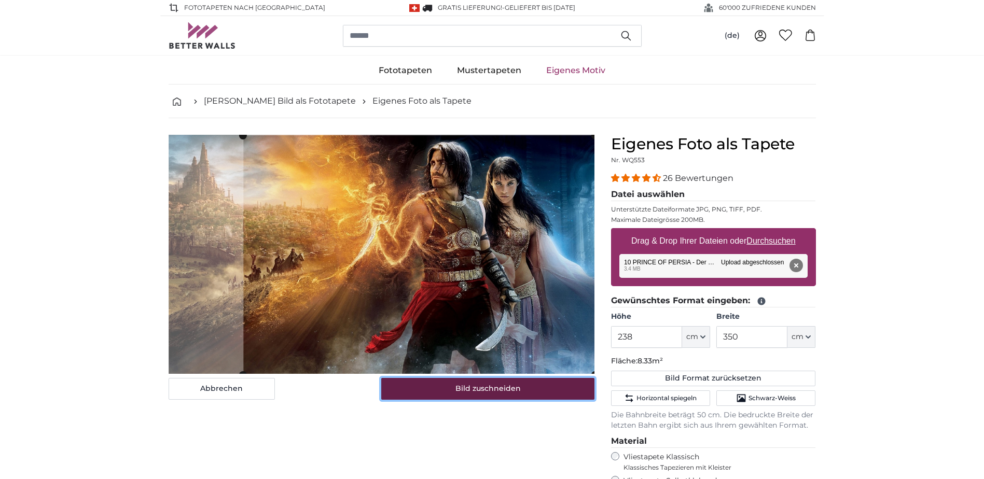
click at [521, 389] on button "Bild zuschneiden" at bounding box center [487, 389] width 213 height 22
